Goal: Transaction & Acquisition: Purchase product/service

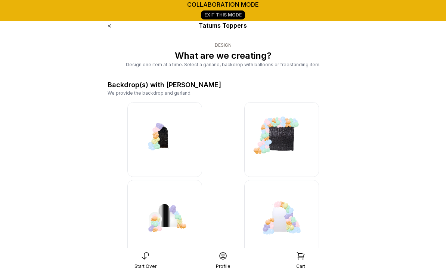
scroll to position [7669, 0]
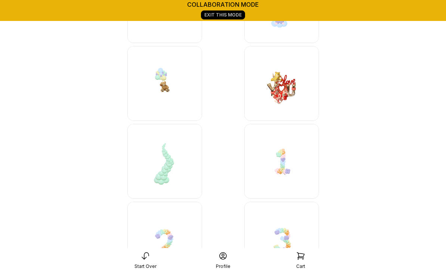
click at [303, 0] on div "collaboration mode Exit This Mode" at bounding box center [223, 10] width 446 height 21
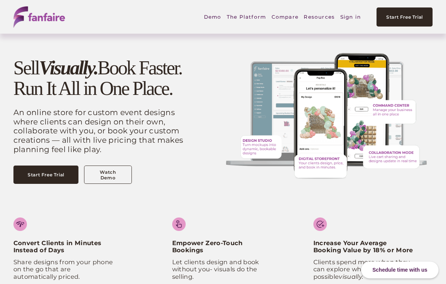
click at [349, 18] on link "Sign in" at bounding box center [351, 16] width 21 height 17
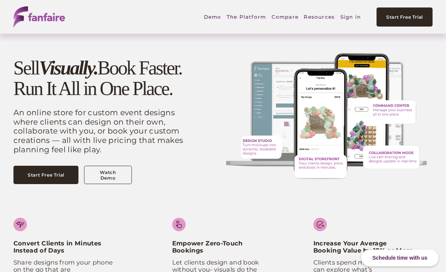
click at [353, 18] on link "Sign in" at bounding box center [351, 16] width 21 height 17
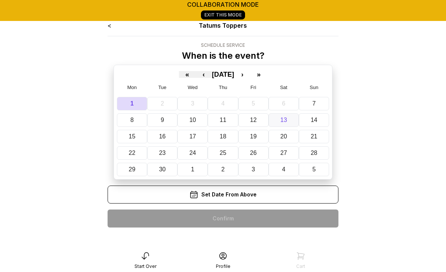
click at [287, 122] on abbr "13" at bounding box center [284, 120] width 7 height 6
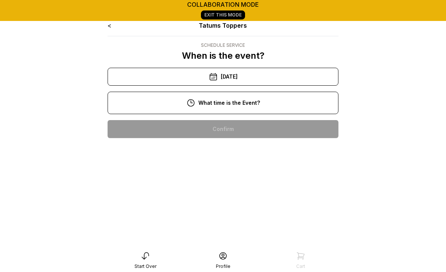
click at [248, 154] on div "11:00 am" at bounding box center [223, 153] width 219 height 18
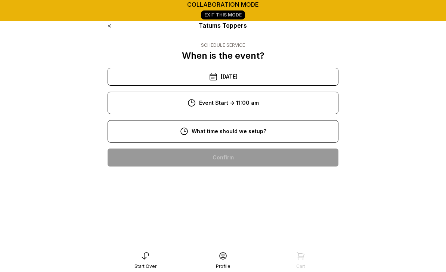
click at [254, 157] on div "8:00 am" at bounding box center [223, 157] width 219 height 18
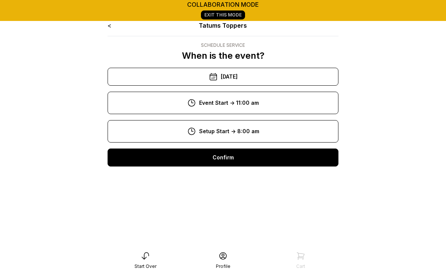
click at [240, 160] on div "Confirm" at bounding box center [223, 157] width 231 height 18
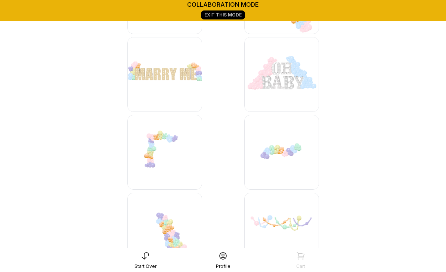
scroll to position [2285, 0]
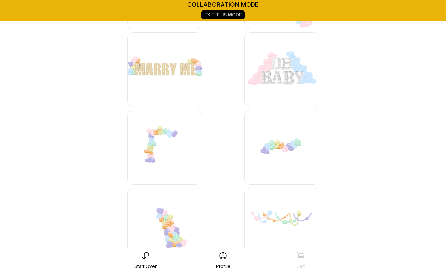
click at [292, 148] on img at bounding box center [282, 147] width 75 height 75
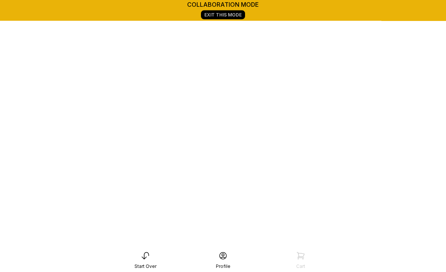
scroll to position [105, 0]
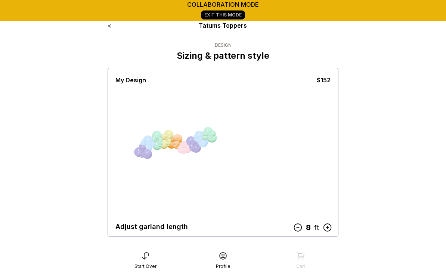
click at [329, 227] on icon at bounding box center [327, 227] width 7 height 7
click at [328, 229] on icon at bounding box center [328, 227] width 10 height 10
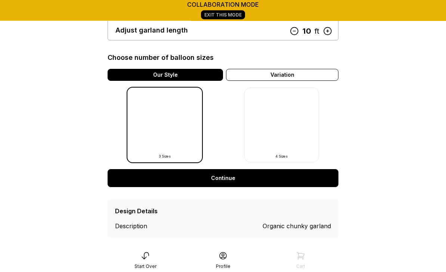
scroll to position [196, 0]
click at [228, 180] on link "Continue" at bounding box center [223, 178] width 231 height 18
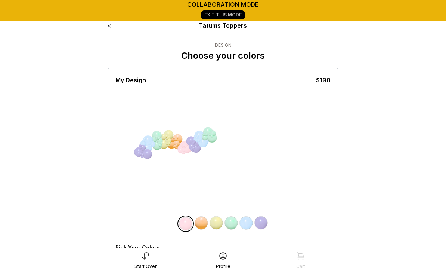
click at [128, 259] on div "All Balloons" at bounding box center [131, 260] width 31 height 6
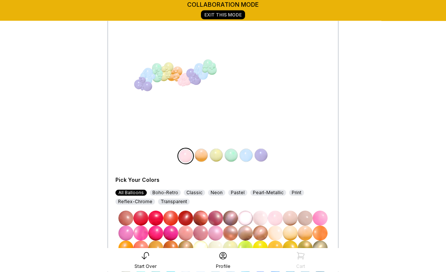
scroll to position [67, 0]
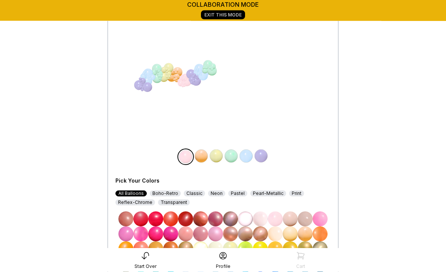
click at [190, 221] on img at bounding box center [185, 219] width 15 height 15
click at [206, 157] on img at bounding box center [201, 156] width 15 height 15
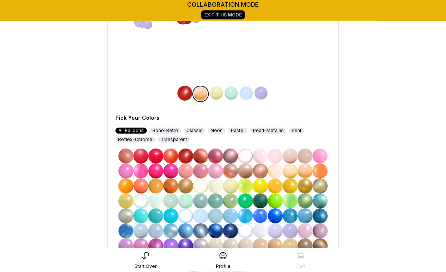
scroll to position [130, 0]
click at [235, 232] on img at bounding box center [230, 230] width 15 height 15
click at [218, 96] on img at bounding box center [216, 93] width 15 height 15
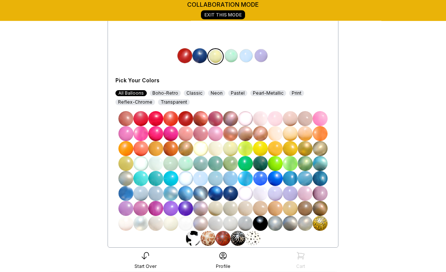
scroll to position [168, 0]
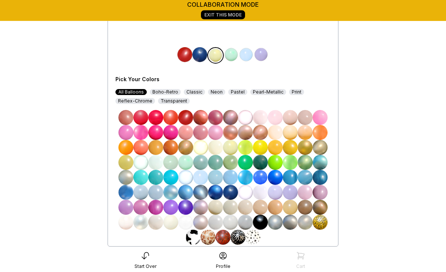
click at [248, 222] on img at bounding box center [245, 222] width 15 height 15
click at [231, 223] on img at bounding box center [230, 222] width 15 height 15
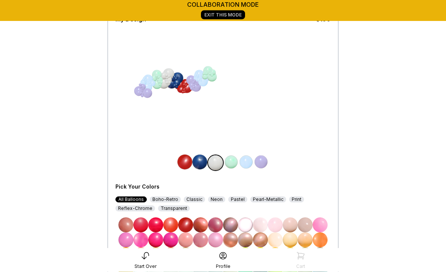
scroll to position [83, 0]
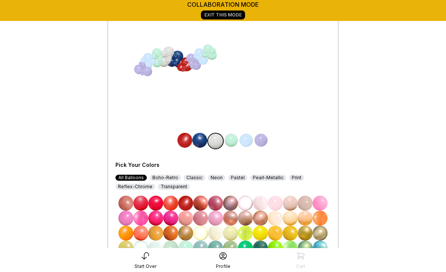
click at [235, 142] on img at bounding box center [231, 140] width 15 height 15
click at [305, 234] on img at bounding box center [305, 232] width 15 height 15
click at [250, 142] on img at bounding box center [246, 140] width 15 height 15
click at [186, 205] on img at bounding box center [185, 203] width 15 height 15
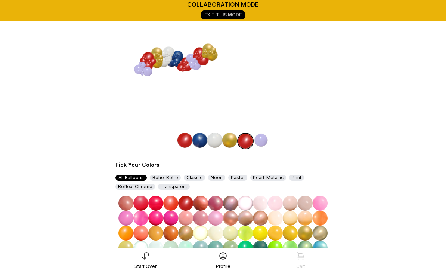
click at [261, 143] on img at bounding box center [261, 140] width 15 height 15
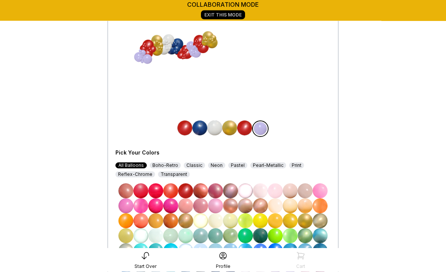
scroll to position [119, 0]
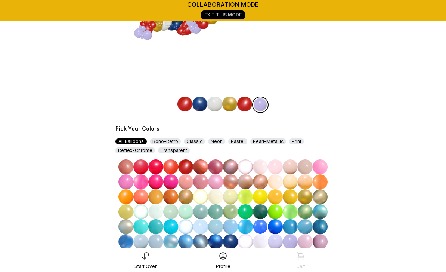
click at [231, 242] on img at bounding box center [230, 241] width 15 height 15
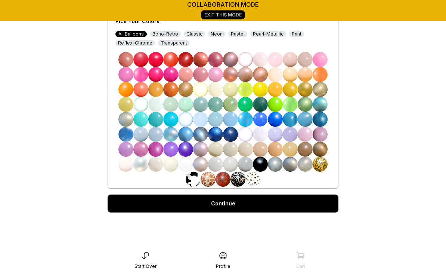
scroll to position [225, 0]
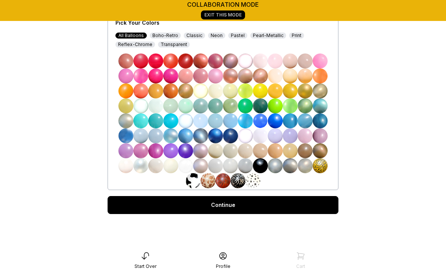
click at [232, 207] on link "Continue" at bounding box center [223, 205] width 231 height 18
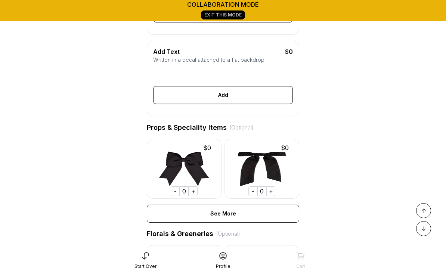
scroll to position [280, 0]
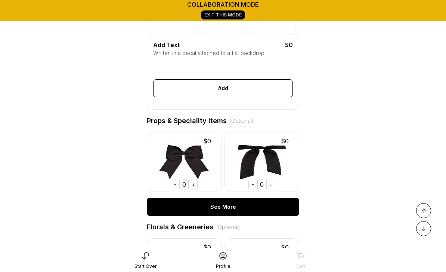
click at [221, 205] on div "See More" at bounding box center [223, 207] width 153 height 18
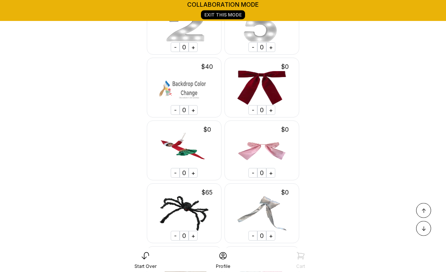
scroll to position [982, 0]
click at [197, 73] on img at bounding box center [184, 88] width 75 height 60
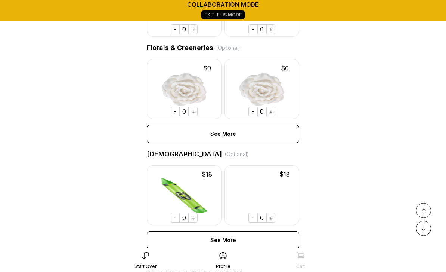
scroll to position [3791, 0]
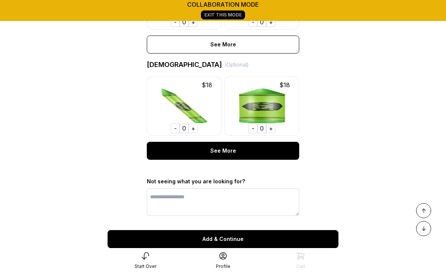
click at [230, 142] on div "See More" at bounding box center [223, 151] width 153 height 18
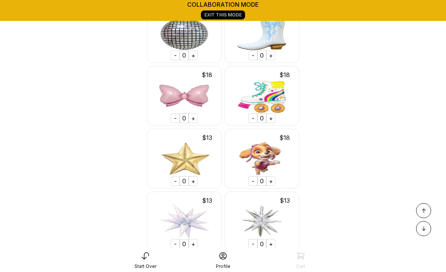
scroll to position [15510, 0]
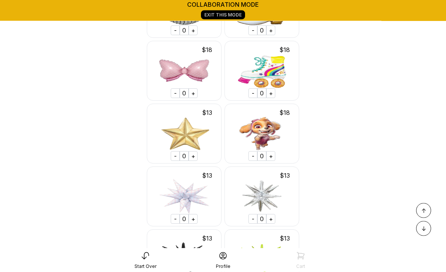
click at [194, 151] on div "+" at bounding box center [193, 156] width 9 height 10
click at [193, 151] on div "+" at bounding box center [193, 156] width 9 height 10
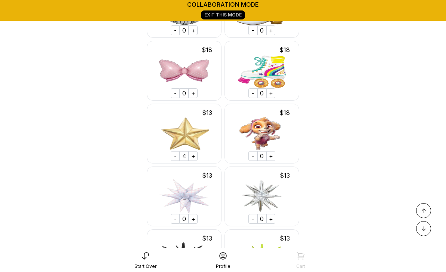
click at [196, 151] on div "+" at bounding box center [193, 156] width 9 height 10
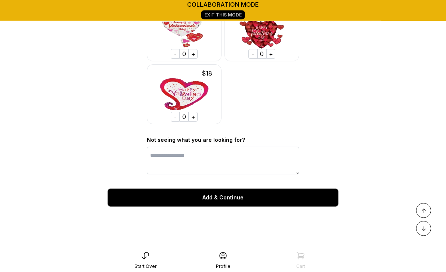
scroll to position [17622, 0]
click at [222, 188] on div "Add & Continue" at bounding box center [223, 197] width 231 height 18
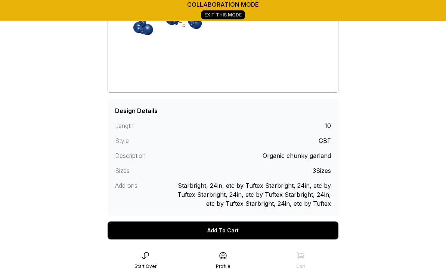
scroll to position [118, 0]
click at [234, 231] on div "Add To Cart" at bounding box center [223, 230] width 231 height 18
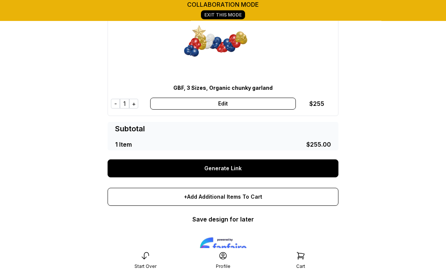
scroll to position [70, 0]
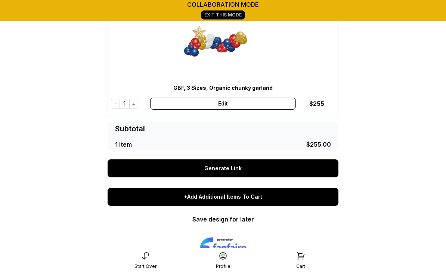
click at [242, 197] on div "+Add Additional Items To Cart" at bounding box center [223, 197] width 231 height 18
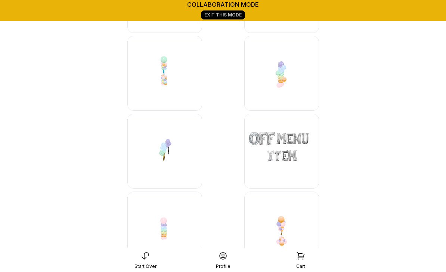
scroll to position [8310, 0]
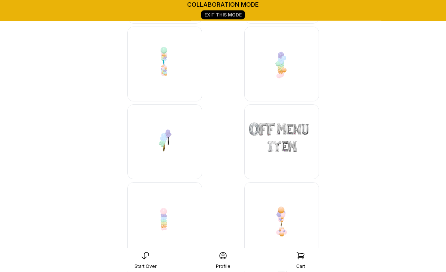
click at [283, 143] on img at bounding box center [282, 142] width 75 height 75
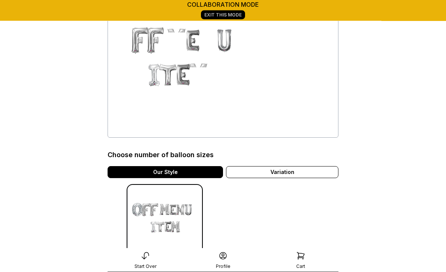
scroll to position [79, 0]
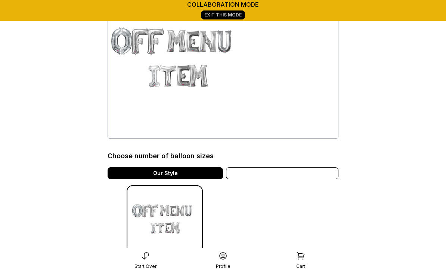
click at [297, 171] on div "Variation" at bounding box center [282, 173] width 113 height 12
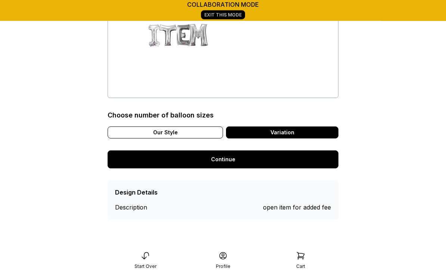
scroll to position [119, 0]
click at [326, 209] on div "open item for added fee" at bounding box center [297, 207] width 68 height 9
click at [230, 160] on link "Continue" at bounding box center [223, 159] width 231 height 18
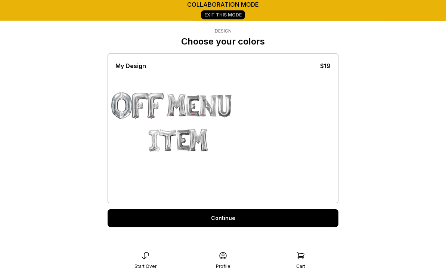
scroll to position [14, 0]
click at [225, 217] on link "Continue" at bounding box center [223, 218] width 231 height 18
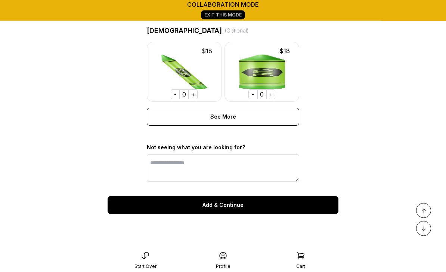
scroll to position [624, 0]
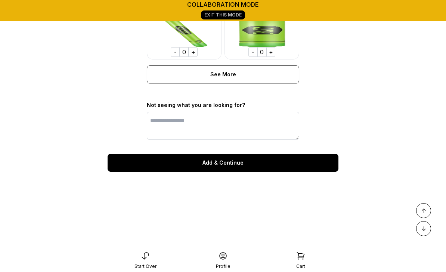
click at [227, 161] on div "Add & Continue" at bounding box center [223, 163] width 231 height 18
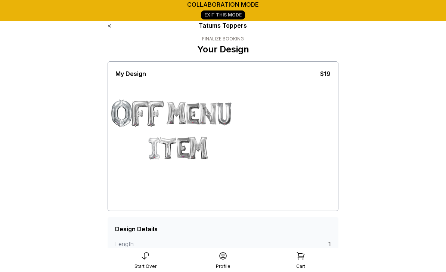
click at [191, 146] on div at bounding box center [199, 148] width 24 height 24
click at [268, 146] on div "My Design $19 screenshot clear" at bounding box center [223, 139] width 215 height 140
click at [282, 145] on div "My Design $19 screenshot clear" at bounding box center [223, 139] width 215 height 140
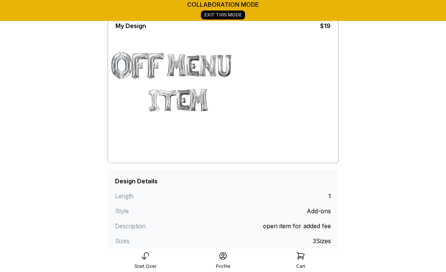
scroll to position [77, 0]
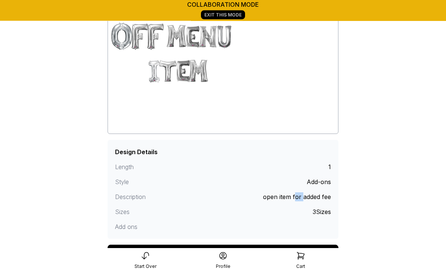
click at [368, 210] on main "collaboration mode Exit This Mode < Tatums Toppers Finalize Booking Your Design…" at bounding box center [223, 114] width 446 height 383
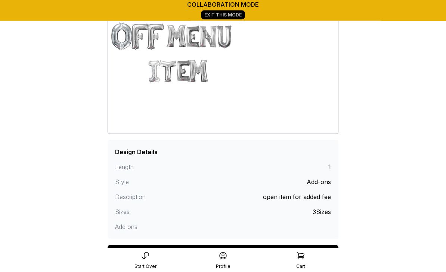
scroll to position [77, 0]
click at [234, 254] on div "Add To Cart" at bounding box center [223, 254] width 231 height 18
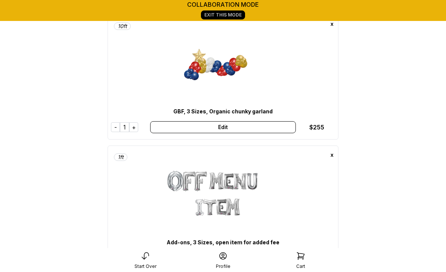
scroll to position [46, 0]
click at [134, 130] on div "+" at bounding box center [133, 128] width 9 height 10
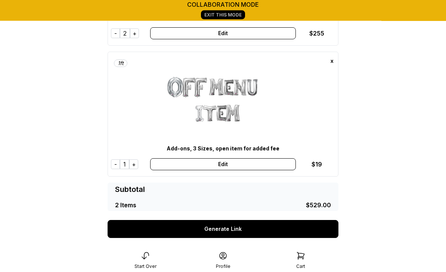
scroll to position [141, 0]
click at [230, 164] on div "Edit" at bounding box center [222, 164] width 145 height 12
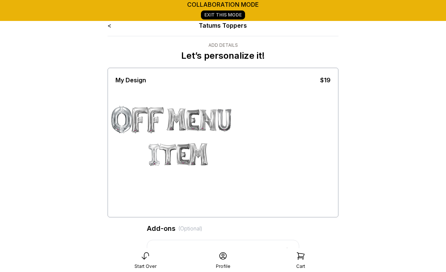
click at [260, 56] on p "Let’s personalize it!" at bounding box center [223, 56] width 84 height 12
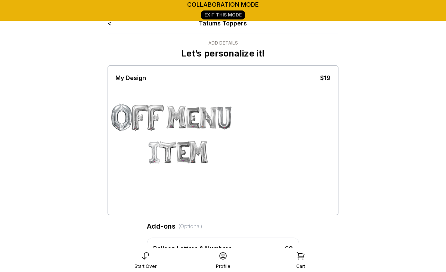
scroll to position [2, 0]
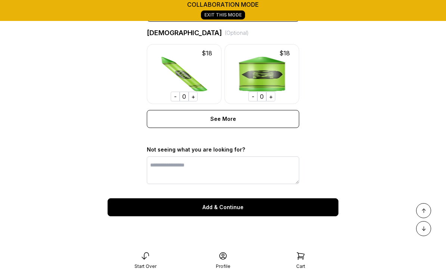
scroll to position [624, 0]
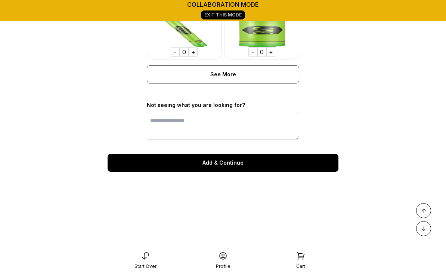
click at [237, 165] on div "Add & Continue" at bounding box center [223, 163] width 231 height 18
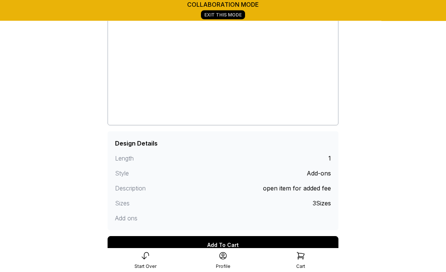
scroll to position [86, 0]
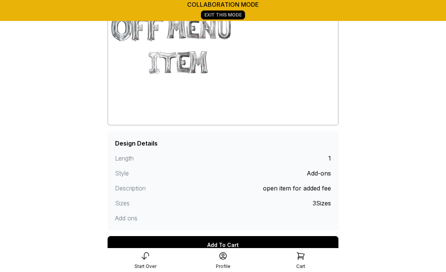
click at [228, 246] on div "Add To Cart" at bounding box center [223, 245] width 231 height 18
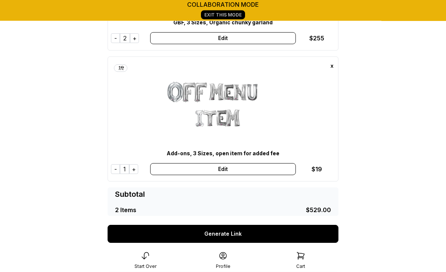
scroll to position [136, 0]
click at [319, 172] on div "$ 19" at bounding box center [317, 169] width 10 height 9
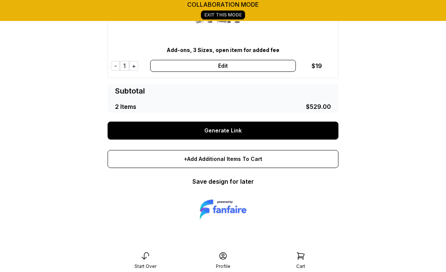
scroll to position [282, 0]
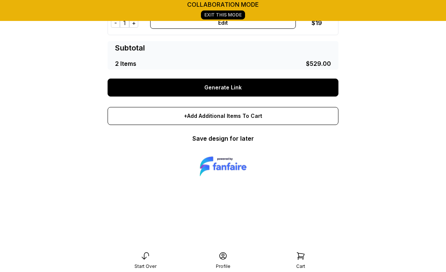
click at [243, 140] on link "Save design for later" at bounding box center [224, 138] width 62 height 7
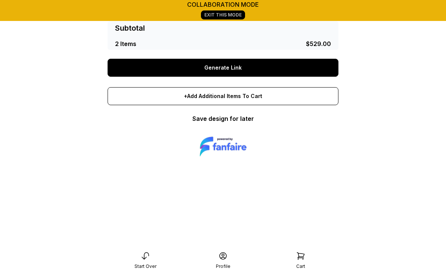
scroll to position [306, 0]
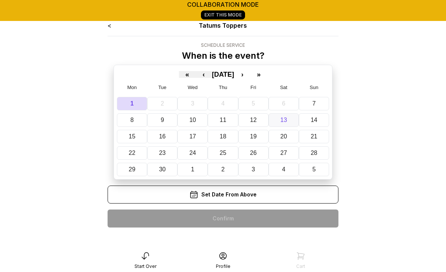
click at [286, 119] on abbr "13" at bounding box center [284, 120] width 7 height 6
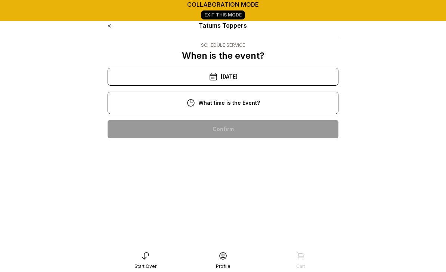
click at [244, 154] on div "11:00 am" at bounding box center [223, 153] width 219 height 18
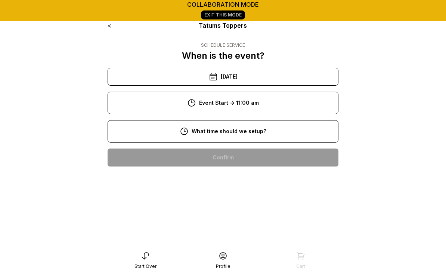
click at [233, 159] on div "8:00 am" at bounding box center [223, 157] width 219 height 18
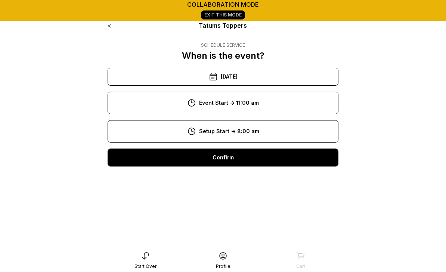
click at [230, 156] on div "Confirm" at bounding box center [223, 157] width 231 height 18
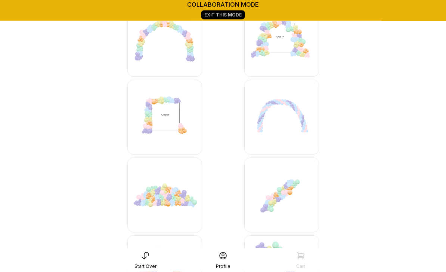
scroll to position [1997, 0]
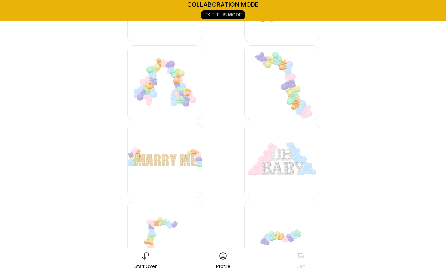
click at [290, 232] on img at bounding box center [282, 238] width 75 height 75
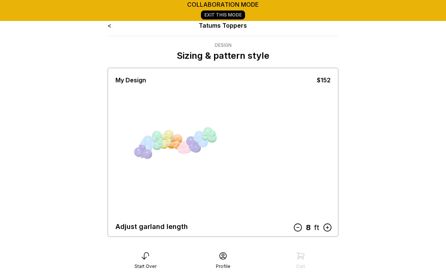
click at [330, 227] on icon at bounding box center [328, 227] width 10 height 10
click at [327, 226] on icon at bounding box center [328, 227] width 10 height 10
